Goal: Task Accomplishment & Management: Use online tool/utility

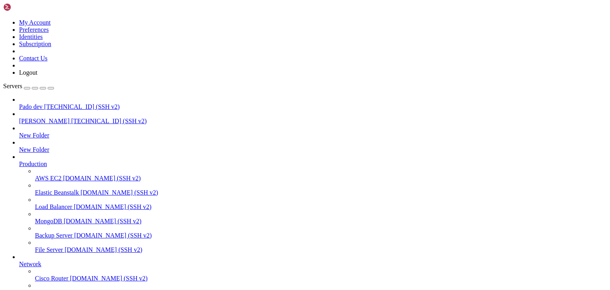
click at [44, 117] on span "[PERSON_NAME]" at bounding box center [44, 120] width 50 height 7
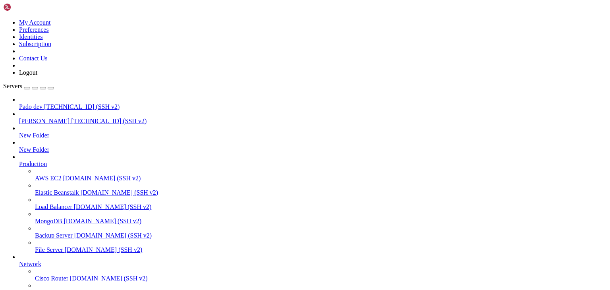
type input "/public_html/public/assets/companies/files_company/99/documents/Cartas Patronal…"
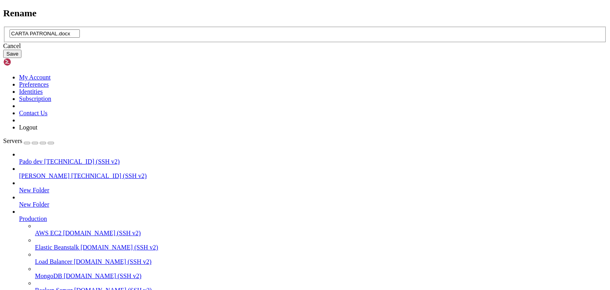
click at [80, 38] on input "CARTA PATRONAL.docx" at bounding box center [45, 33] width 70 height 8
type input "CARTA IMSS.docx"
click at [21, 58] on button "Save" at bounding box center [12, 54] width 18 height 8
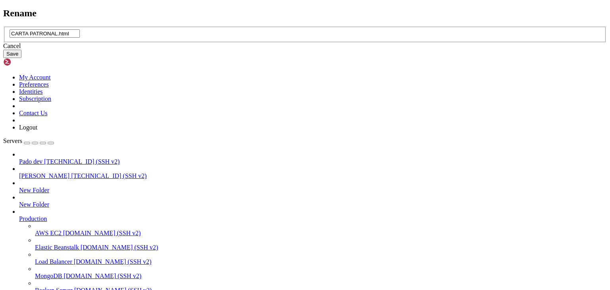
click at [80, 38] on input "CARTA PATRONAL.html" at bounding box center [45, 33] width 70 height 8
type input "CARTA IMSS.html"
click at [21, 58] on button "Save" at bounding box center [12, 54] width 18 height 8
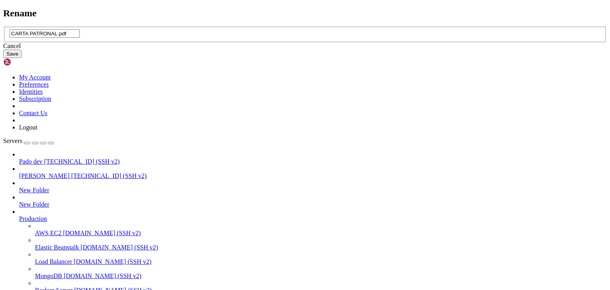
click at [80, 38] on input "CARTA PATRONAL.pdf" at bounding box center [45, 33] width 70 height 8
type input "CARTA IMSS.pdf"
click at [21, 58] on button "Save" at bounding box center [12, 54] width 18 height 8
